Goal: Transaction & Acquisition: Book appointment/travel/reservation

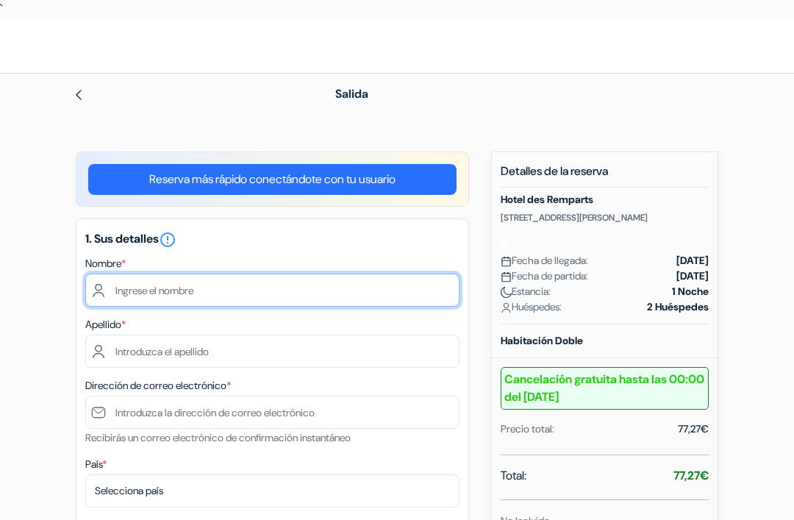
click at [203, 289] on input "text" at bounding box center [272, 290] width 374 height 33
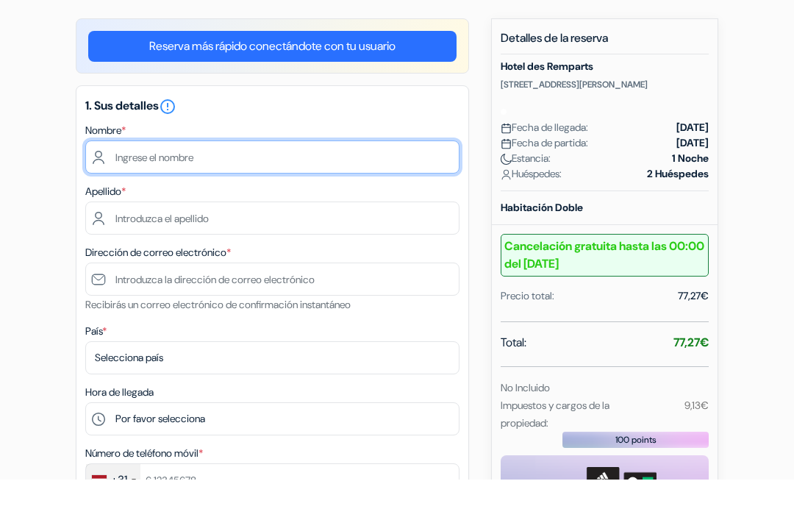
scroll to position [94, 0]
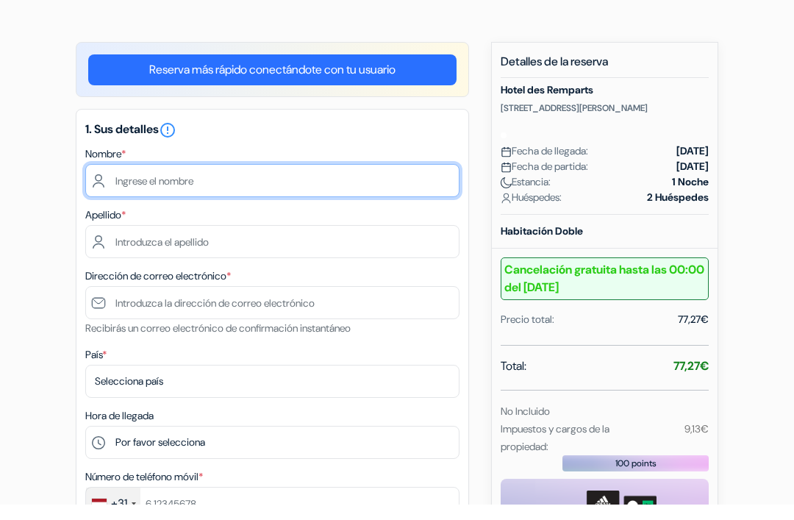
click at [256, 181] on input "text" at bounding box center [272, 195] width 374 height 33
type input "[PERSON_NAME]"
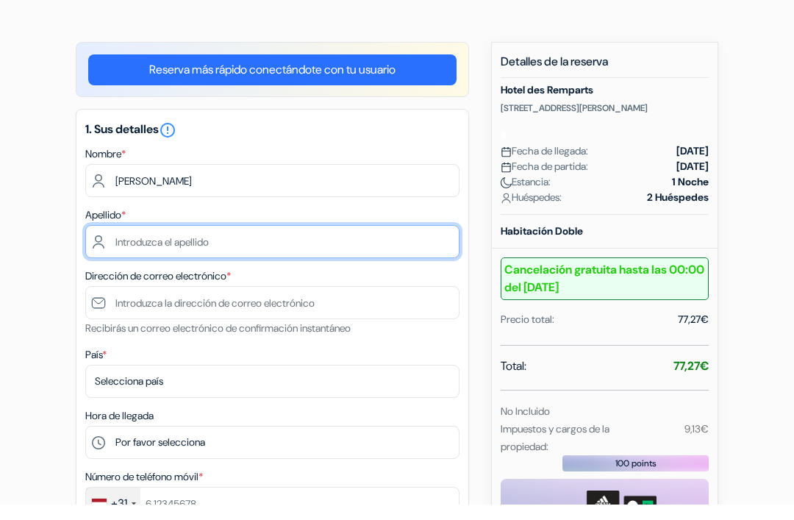
click at [150, 240] on input "text" at bounding box center [272, 256] width 374 height 33
type input "M"
type input "[PERSON_NAME]"
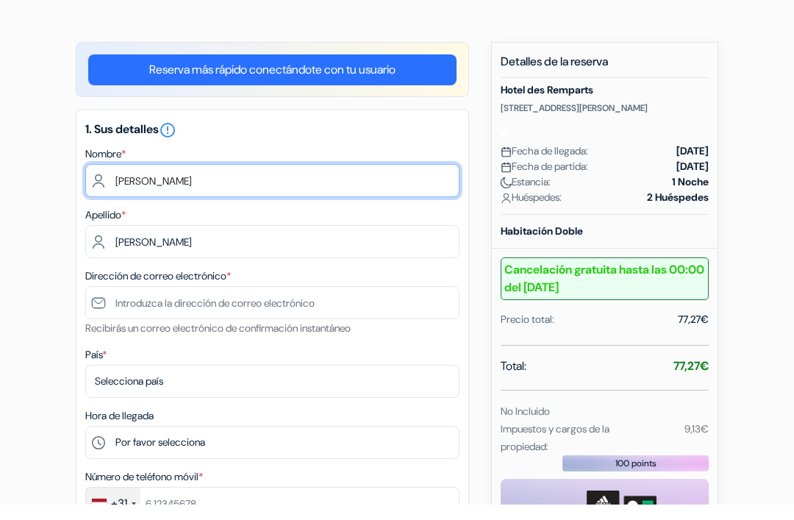
click at [149, 179] on input "[PERSON_NAME]" at bounding box center [272, 195] width 374 height 33
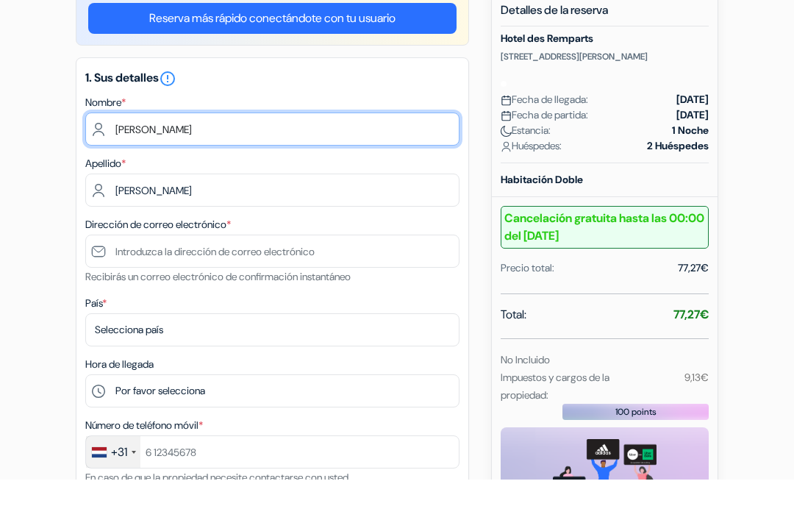
scroll to position [121, 0]
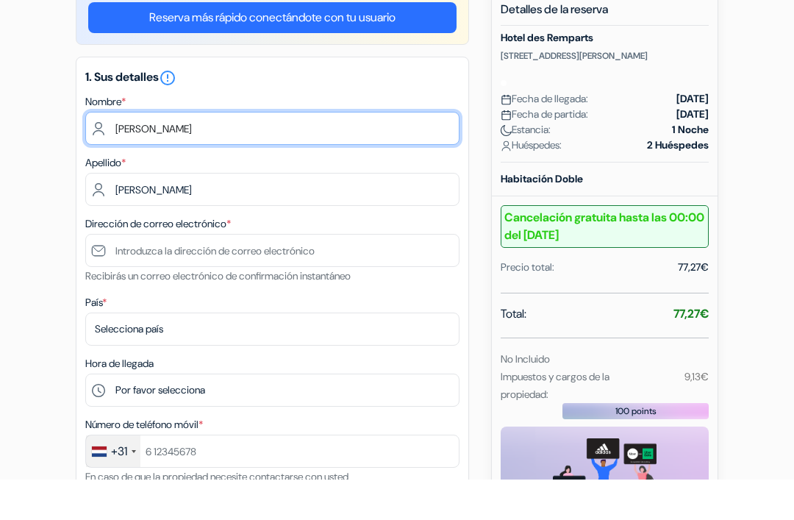
type input "[PERSON_NAME]"
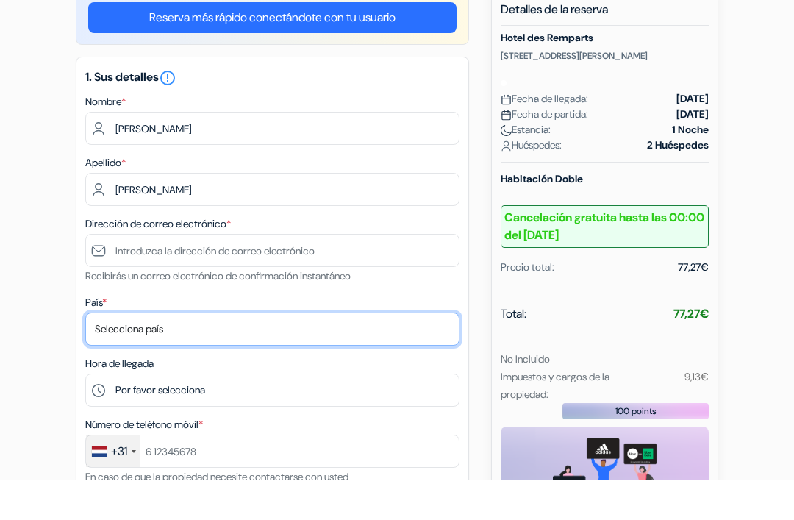
click at [219, 353] on select "Selecciona país Abjasia [GEOGRAPHIC_DATA] [GEOGRAPHIC_DATA] [GEOGRAPHIC_DATA] […" at bounding box center [272, 369] width 374 height 33
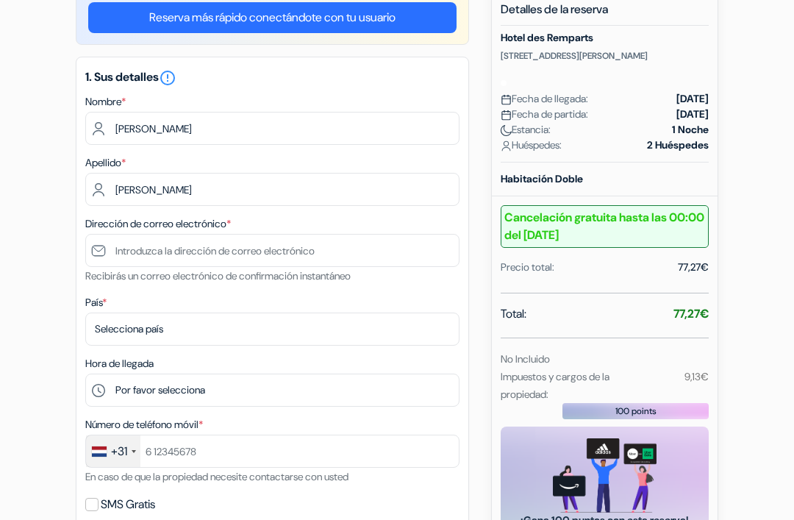
click at [654, 248] on b "Cancelación gratuita hasta las 00:00 del [DATE]" at bounding box center [605, 226] width 208 height 43
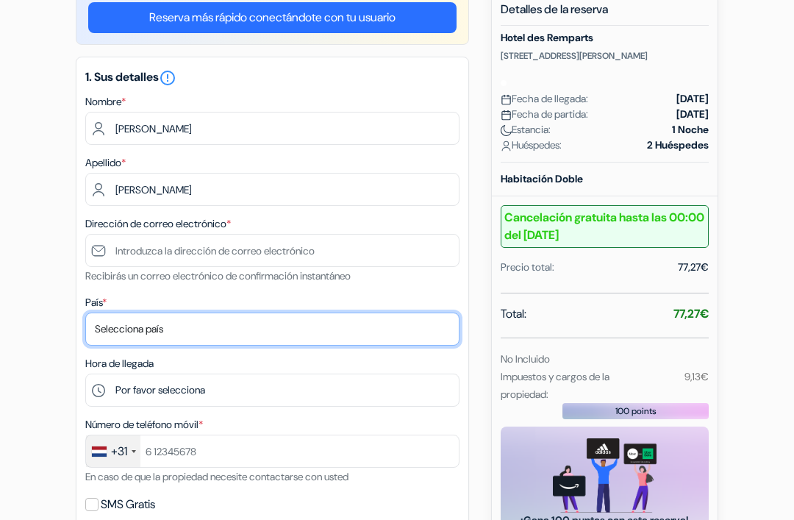
click at [285, 324] on select "Selecciona país Abjasia [GEOGRAPHIC_DATA] [GEOGRAPHIC_DATA] [GEOGRAPHIC_DATA] […" at bounding box center [272, 329] width 374 height 33
select select "nl"
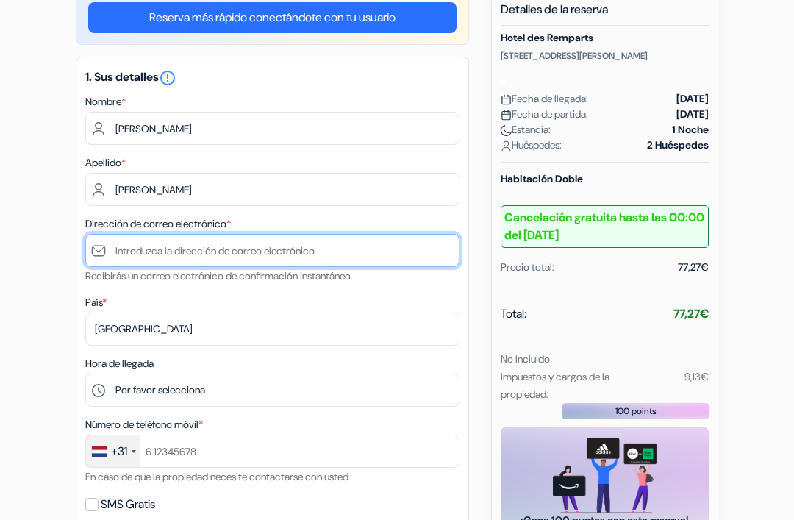
click at [200, 252] on input "text" at bounding box center [272, 250] width 374 height 33
click at [124, 252] on input "[PERSON_NAME][EMAIL_ADDRESS][DOMAIN_NAME]" at bounding box center [272, 250] width 374 height 33
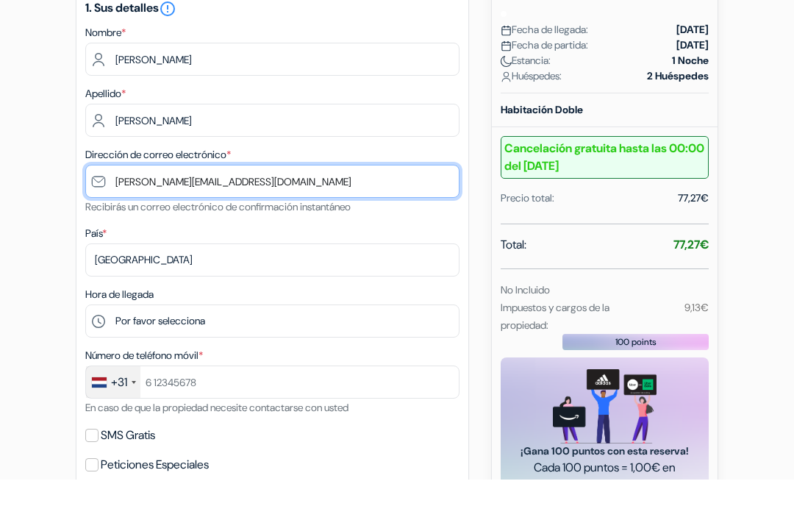
scroll to position [193, 0]
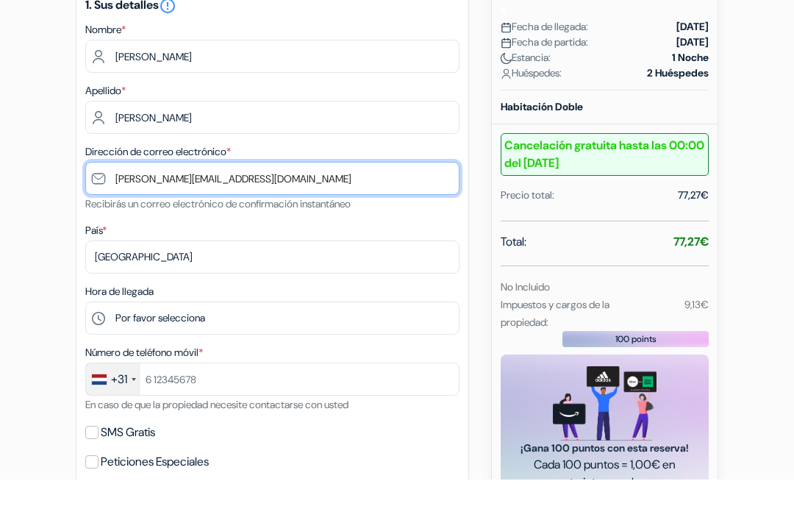
type input "[PERSON_NAME][EMAIL_ADDRESS][DOMAIN_NAME]"
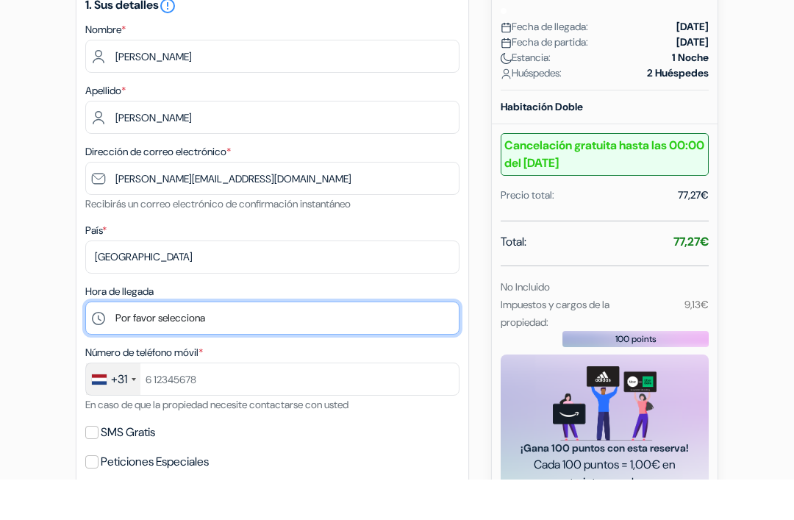
click at [290, 342] on select "Por favor selecciona 15:00 16:00 17:00 18:00 19:00" at bounding box center [272, 358] width 374 height 33
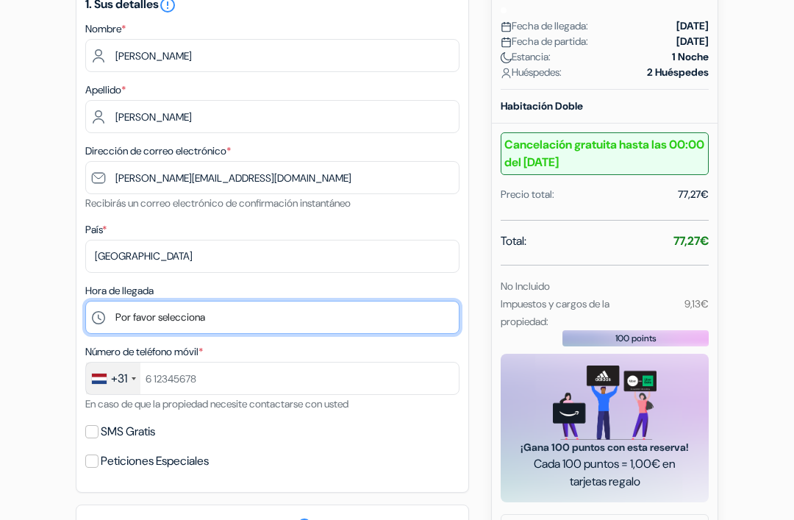
select select "19"
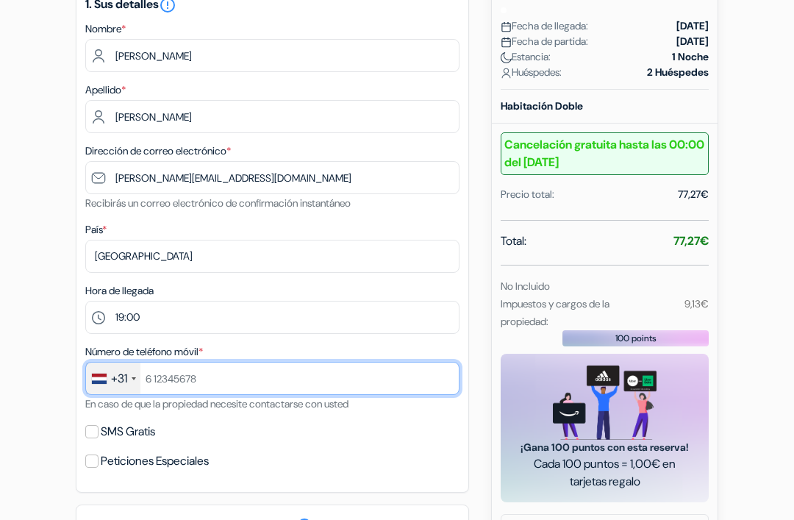
click at [208, 377] on input "text" at bounding box center [272, 378] width 374 height 33
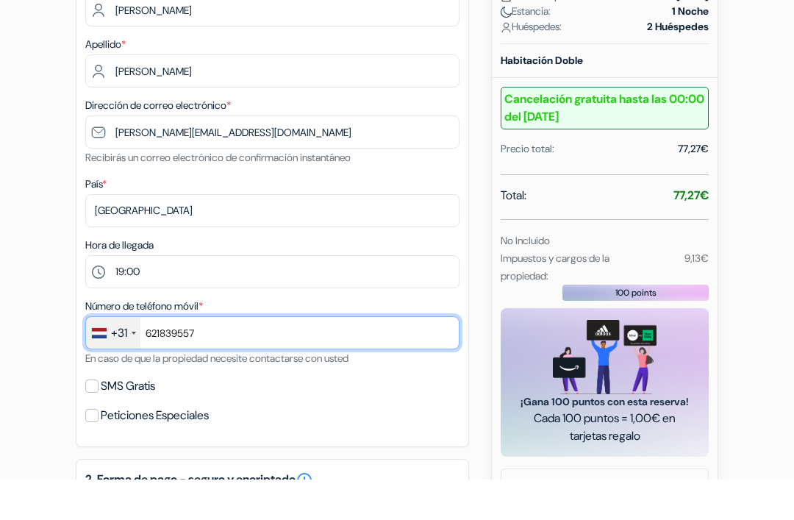
scroll to position [254, 0]
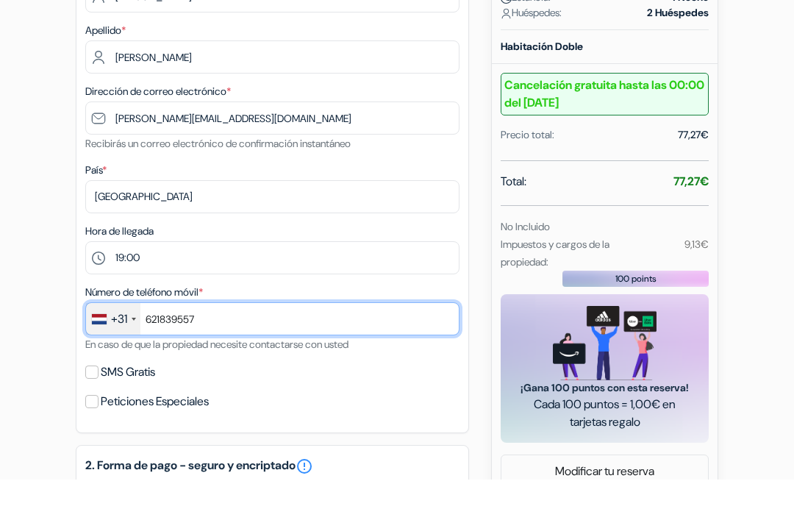
type input "621839557"
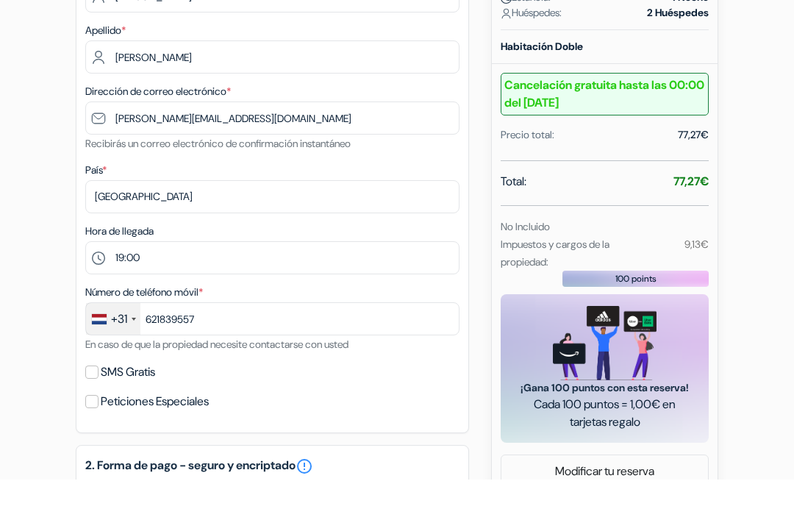
click at [93, 406] on input "SMS Gratis" at bounding box center [91, 412] width 13 height 13
checkbox input "true"
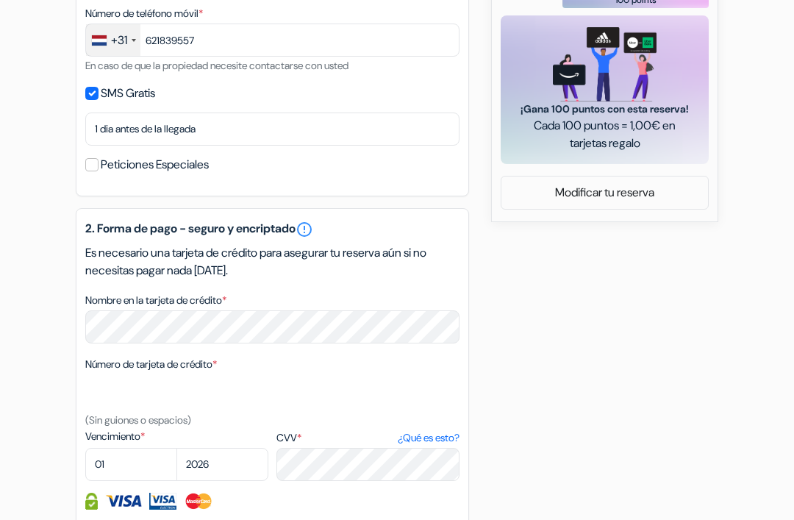
scroll to position [587, 0]
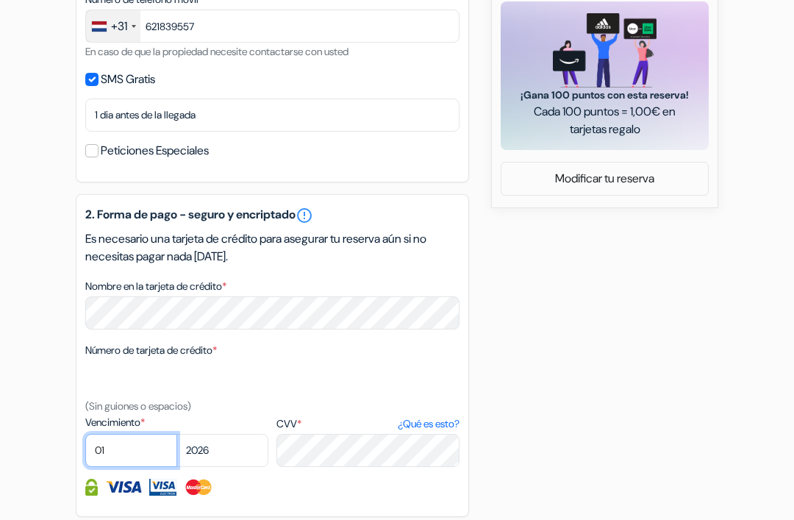
click at [119, 449] on select "01 02 03 04 05 06 07 08 09 10 11 12" at bounding box center [131, 450] width 92 height 33
select select "02"
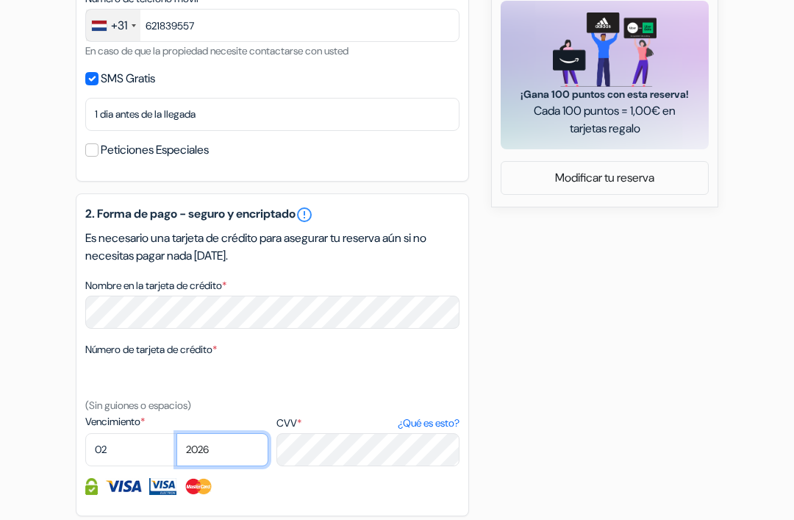
click at [229, 451] on select "2025 2026 2027 2028 2029 2030 2031 2032 2033 2034 2035 2036 2037 2038 2039 2040…" at bounding box center [222, 449] width 92 height 33
select select "2029"
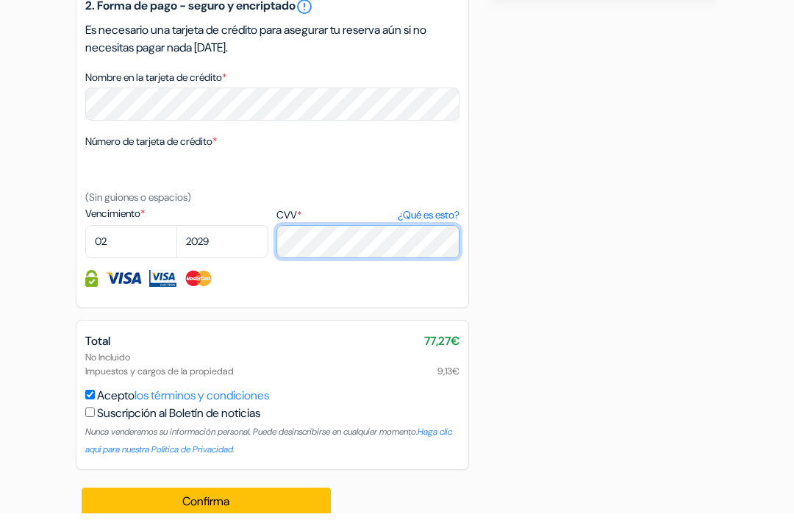
scroll to position [802, 0]
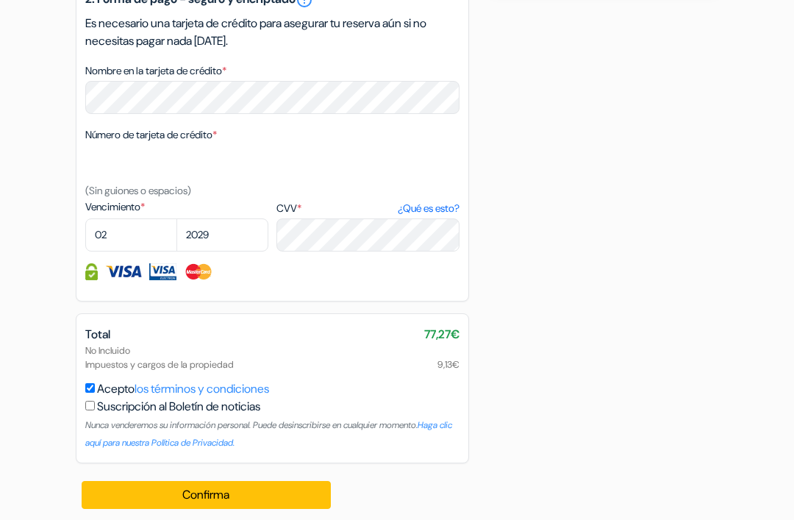
click at [226, 499] on button "Confirma Loading..." at bounding box center [206, 495] width 249 height 28
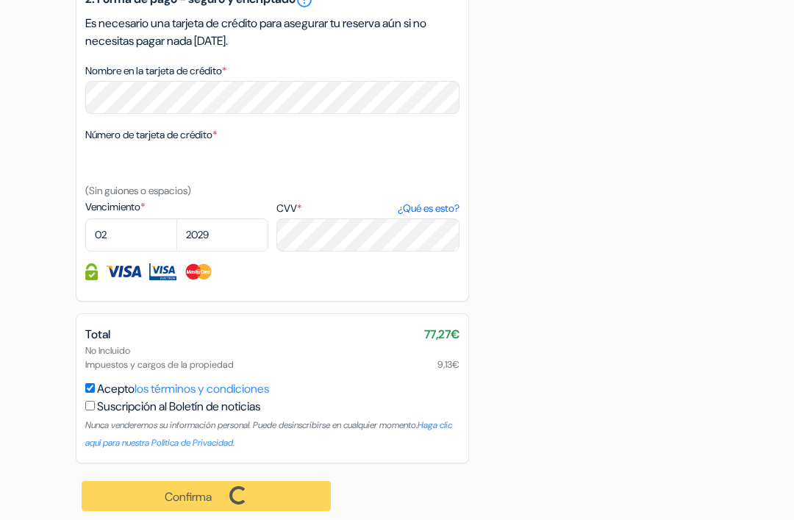
scroll to position [764, 0]
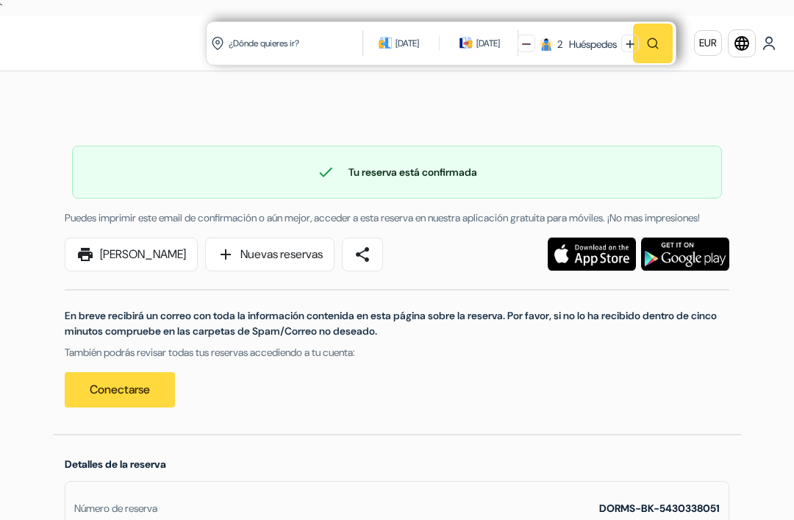
click at [135, 271] on link "print [PERSON_NAME]" at bounding box center [131, 255] width 133 height 34
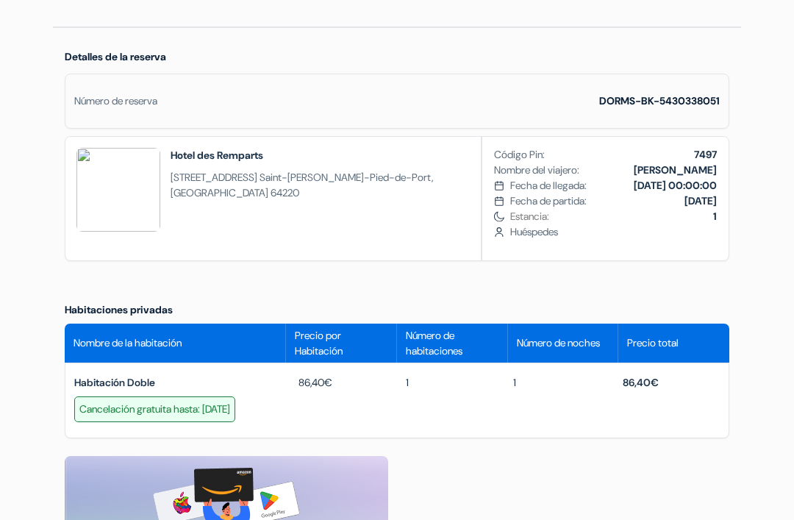
scroll to position [407, 0]
